Goal: Navigation & Orientation: Find specific page/section

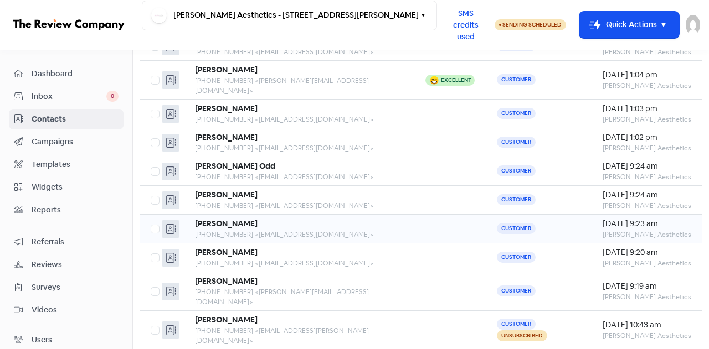
scroll to position [111, 0]
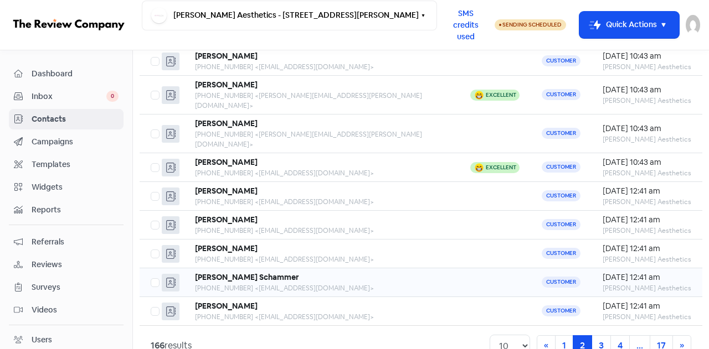
scroll to position [118, 0]
